Goal: Information Seeking & Learning: Compare options

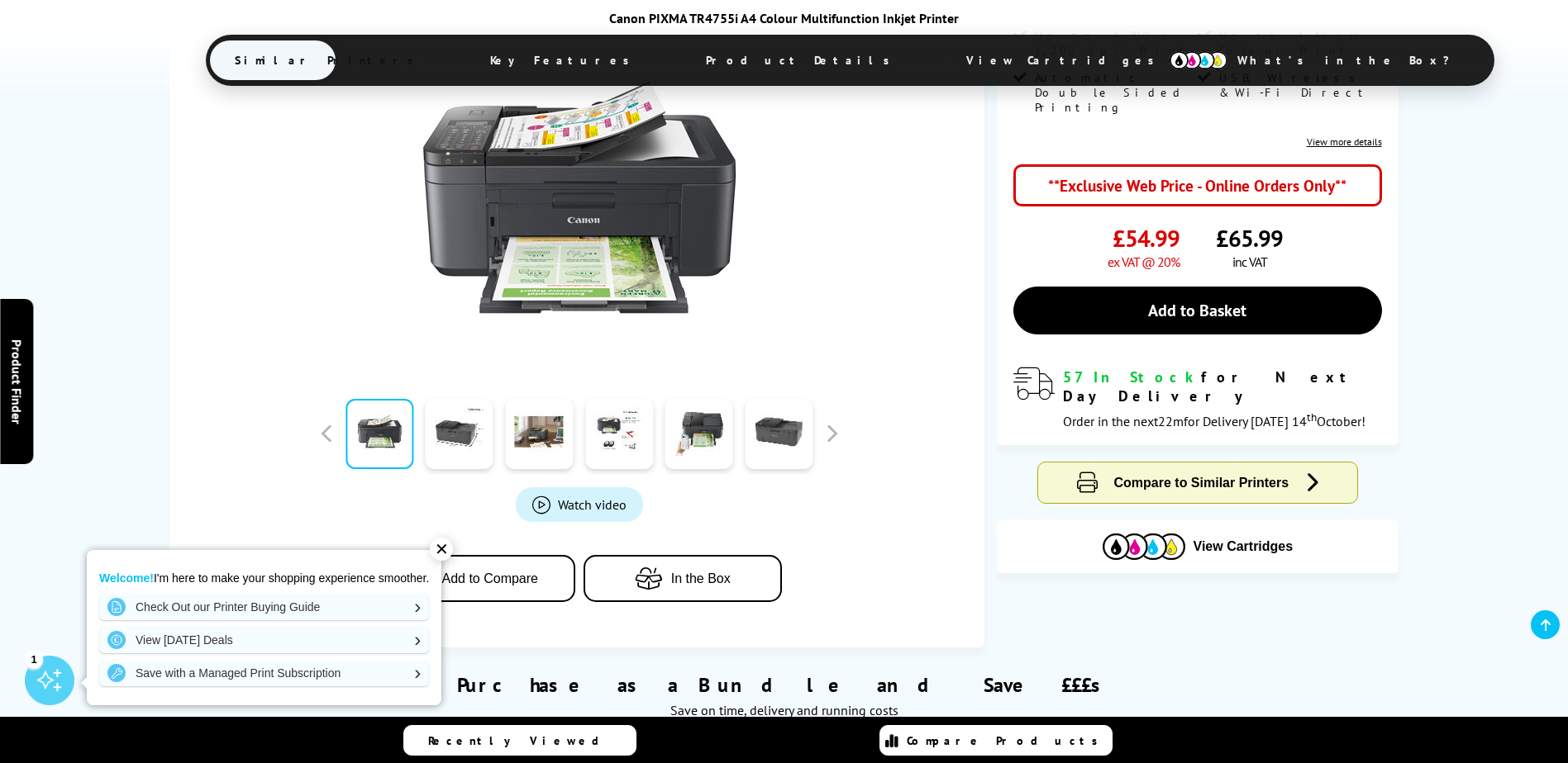
scroll to position [413, 0]
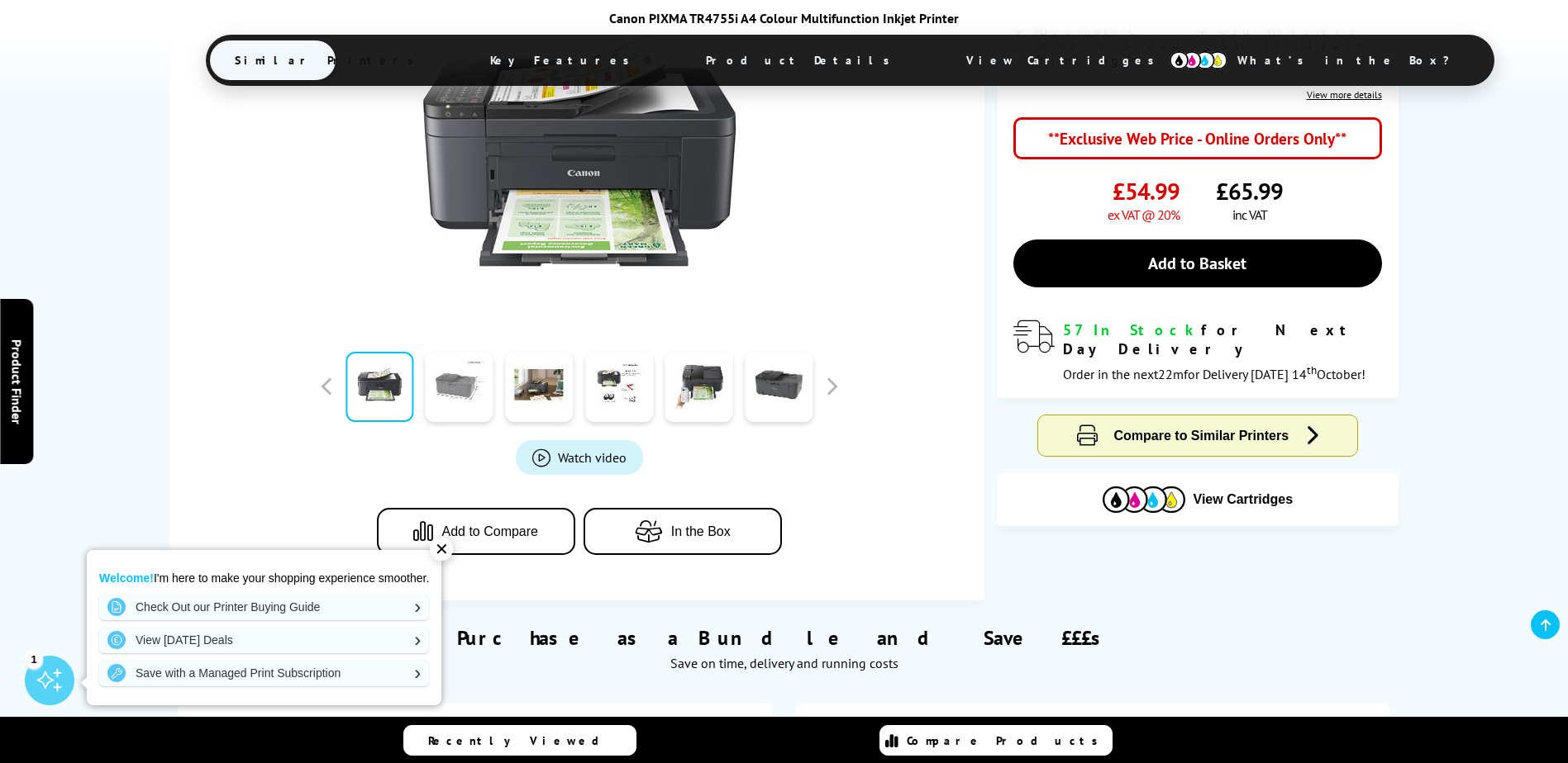
click at [470, 383] on link at bounding box center [459, 387] width 68 height 70
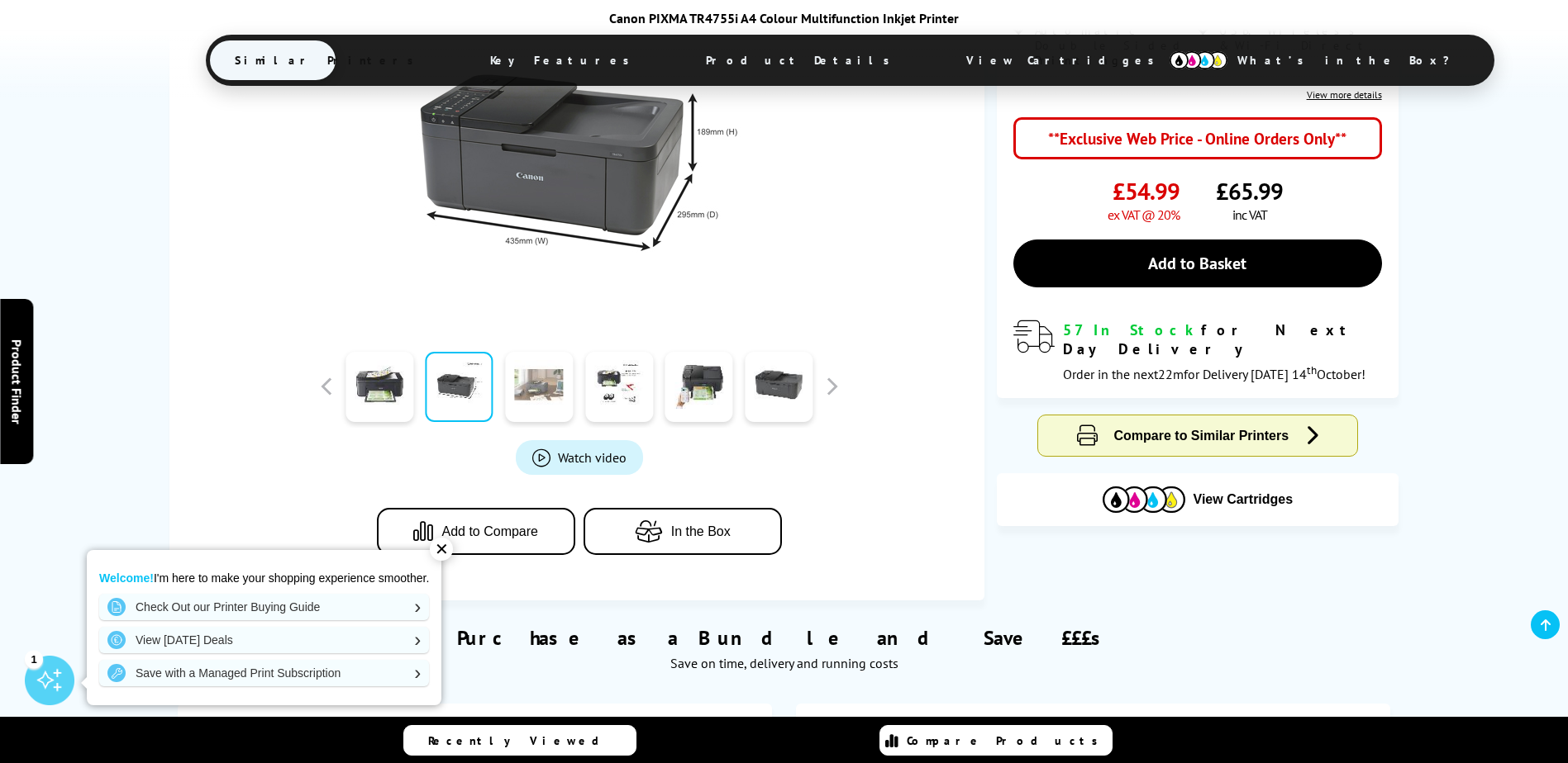
click at [533, 388] on link at bounding box center [539, 387] width 68 height 70
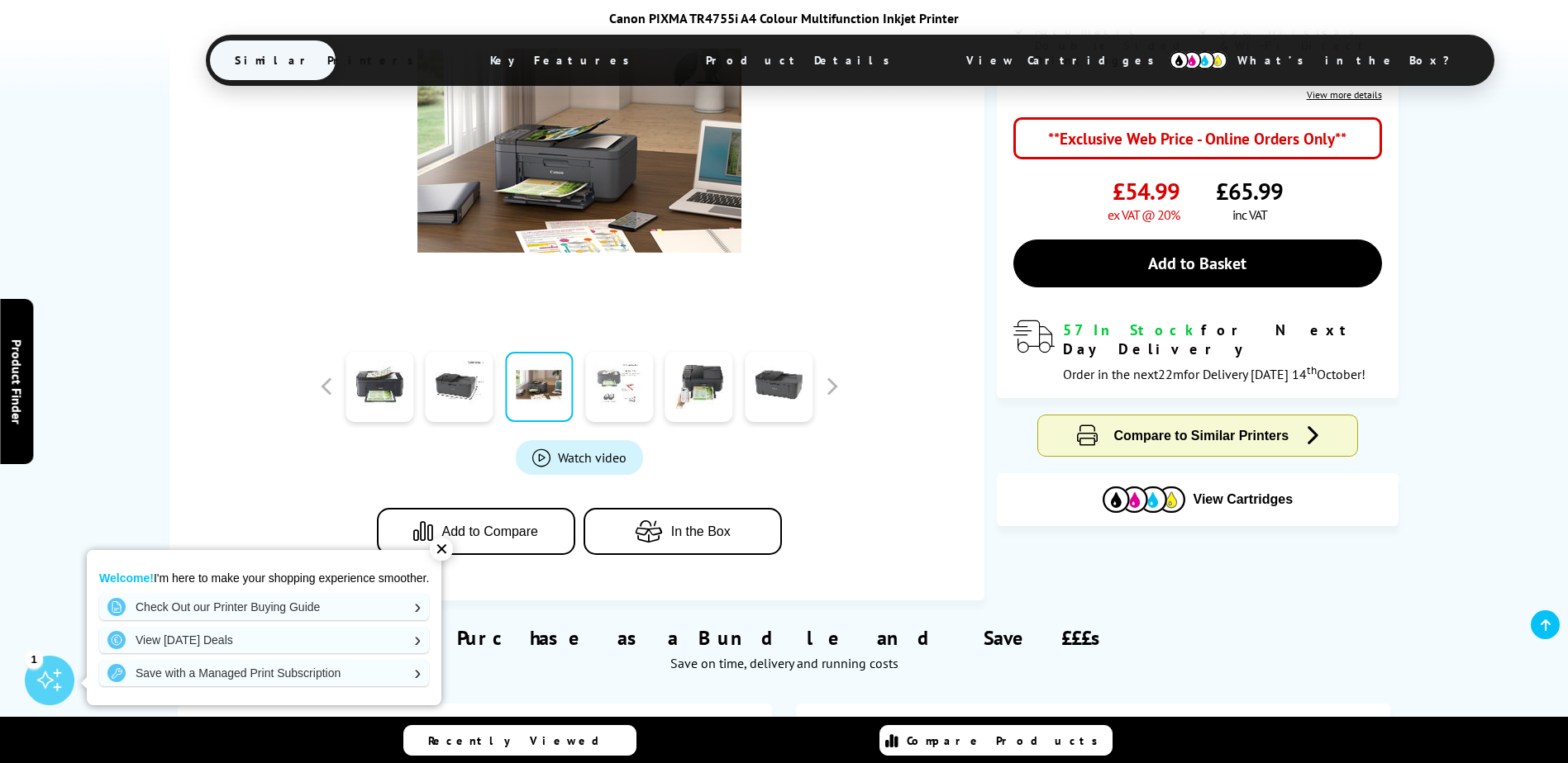
click at [622, 388] on link at bounding box center [619, 387] width 68 height 70
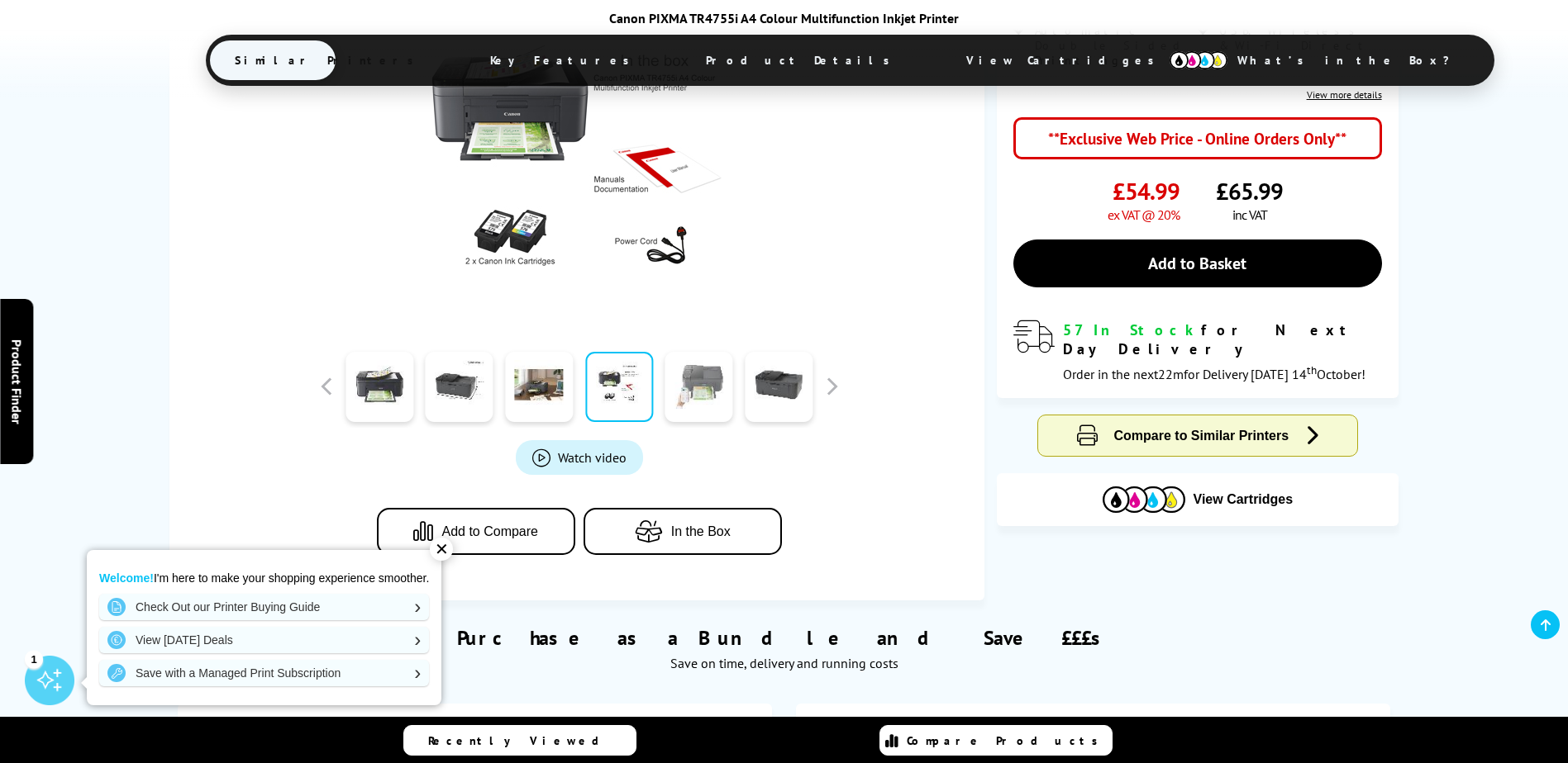
click at [697, 385] on link at bounding box center [700, 387] width 68 height 70
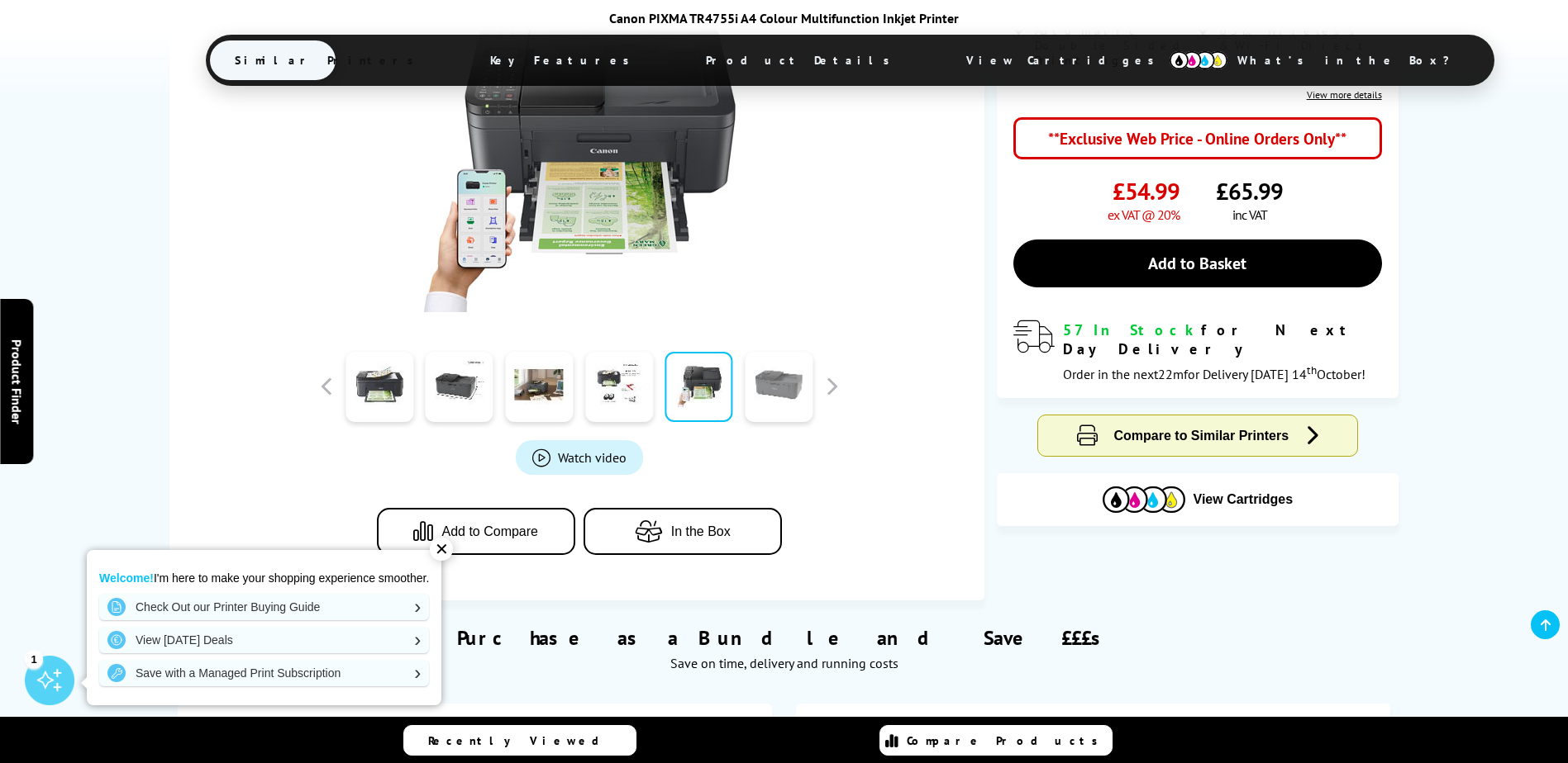
click at [776, 385] on link at bounding box center [778, 387] width 68 height 70
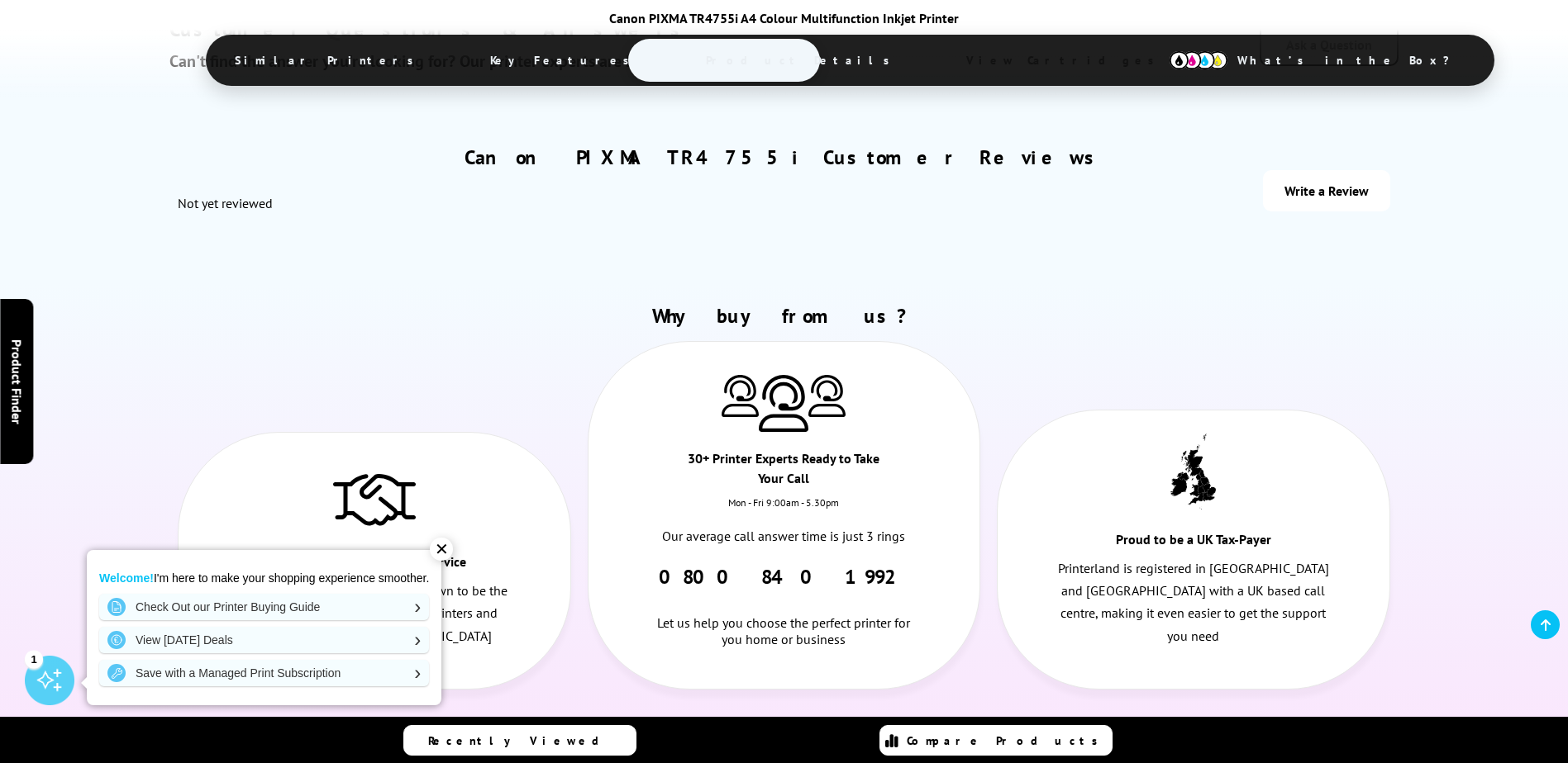
scroll to position [5946, 0]
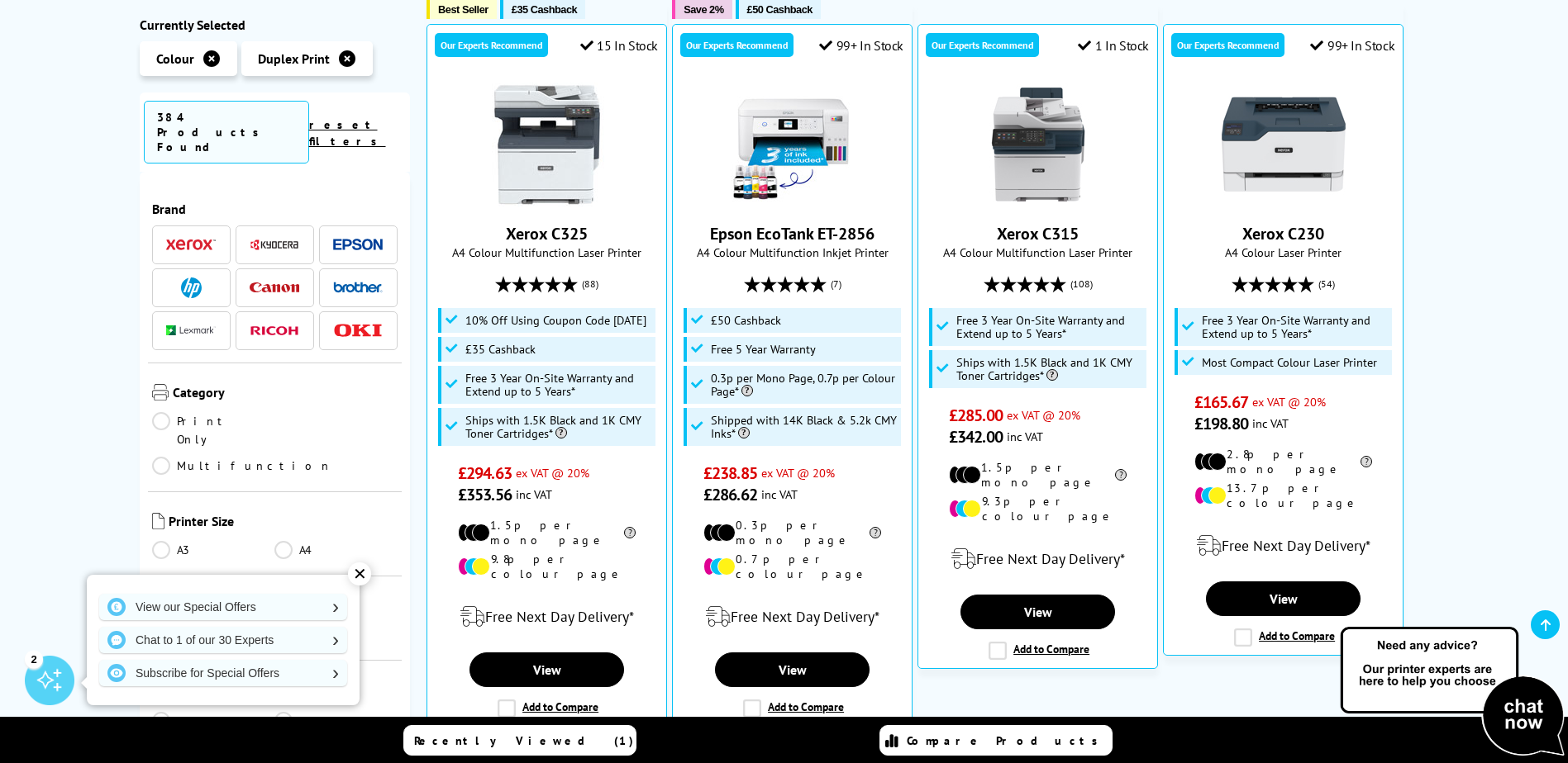
scroll to position [165, 0]
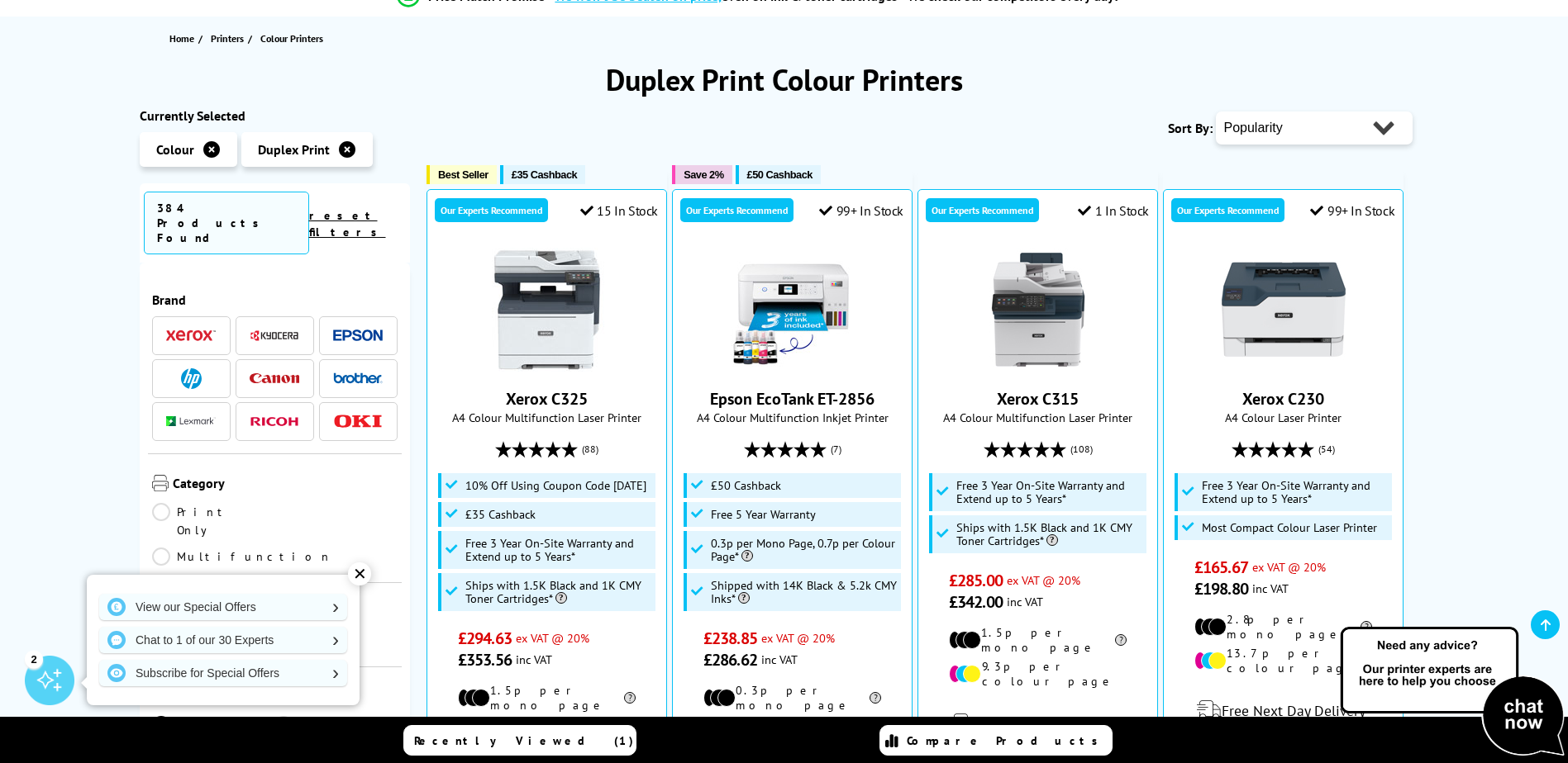
click at [1325, 120] on select "Popularity Rating Price - Low to High Price - High to Low Running Costs - Low t…" at bounding box center [1314, 128] width 197 height 33
select select "Price Ascending"
click at [1216, 112] on select "Popularity Rating Price - Low to High Price - High to Low Running Costs - Low t…" at bounding box center [1314, 128] width 197 height 33
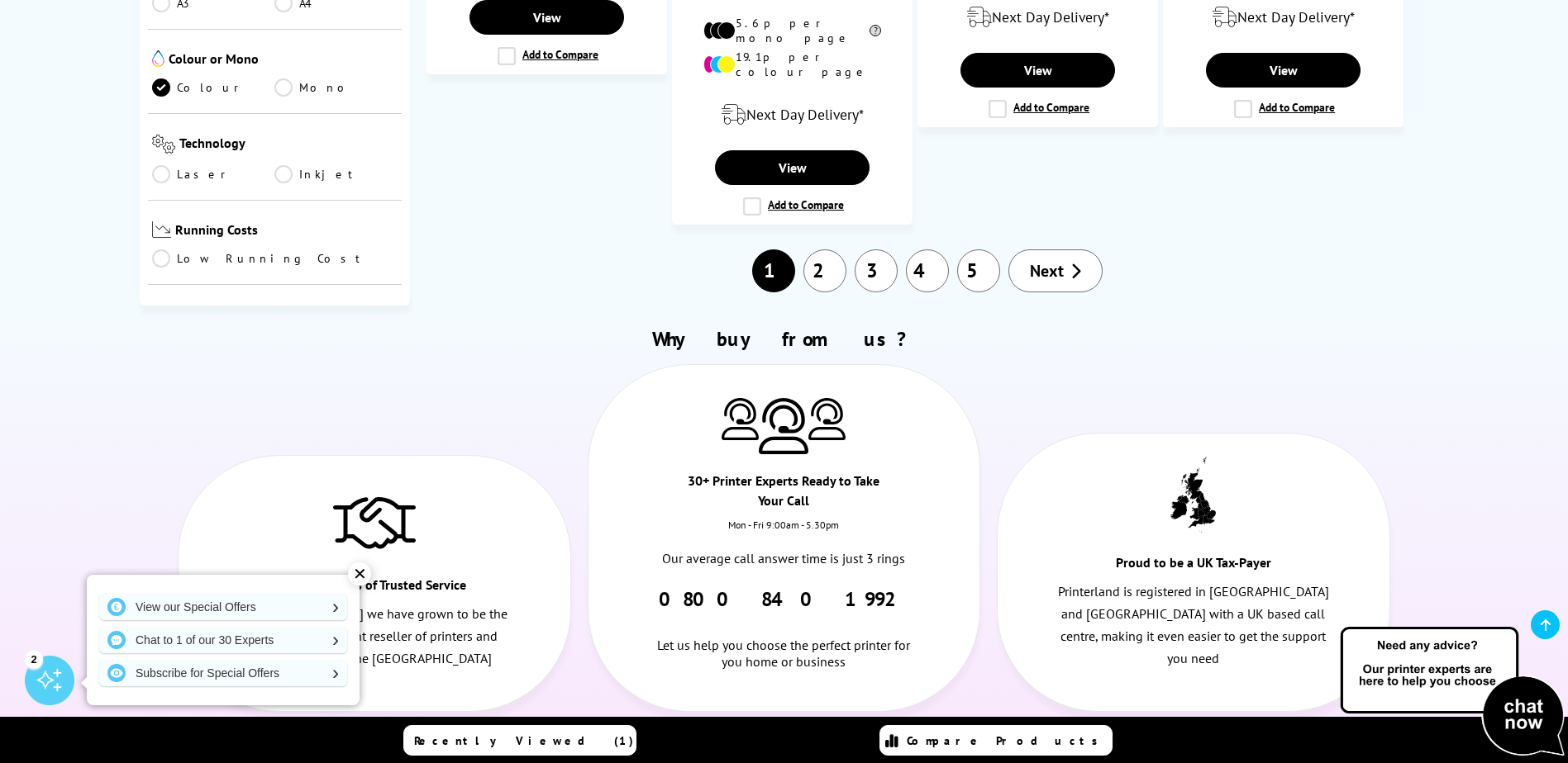
scroll to position [2065, 0]
